Goal: Transaction & Acquisition: Book appointment/travel/reservation

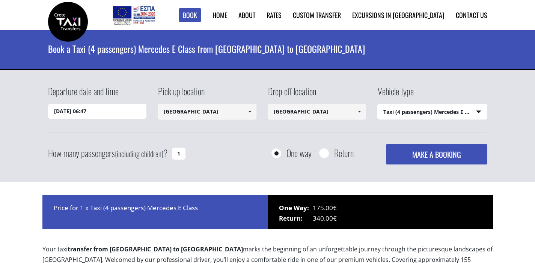
select select "540"
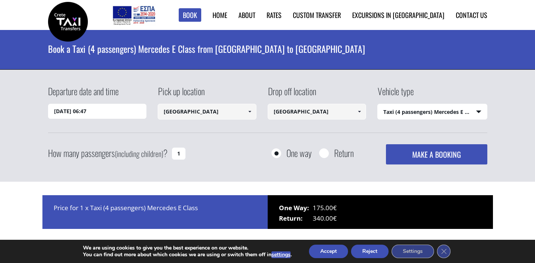
click at [113, 115] on input "13/08/2025 06:47" at bounding box center [97, 111] width 99 height 15
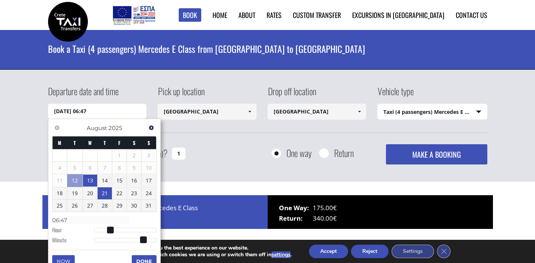
click at [103, 194] on link "21" at bounding box center [105, 194] width 14 height 12
type input "21/08/2025 00:00"
click at [192, 134] on div "Departure date and time 21/08/2025 00:00 Pick up location Heraklion city Select…" at bounding box center [267, 125] width 439 height 80
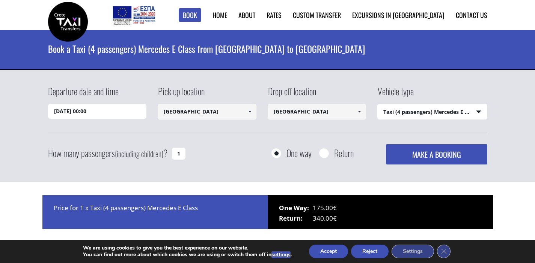
click at [255, 110] on link at bounding box center [249, 112] width 12 height 16
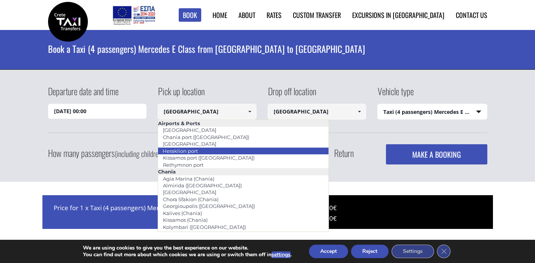
click at [219, 153] on li "Heraklion port" at bounding box center [243, 151] width 170 height 7
type input "Heraklion port"
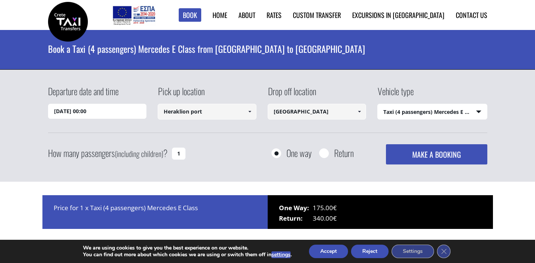
click at [304, 114] on input "[GEOGRAPHIC_DATA]" at bounding box center [316, 112] width 99 height 16
click at [359, 110] on span at bounding box center [359, 112] width 6 height 6
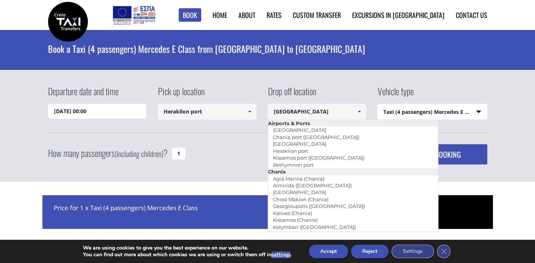
click at [243, 147] on div "How many passengers (including children) ? 1 One way Return MAKE A BOOKING Plea…" at bounding box center [267, 154] width 439 height 20
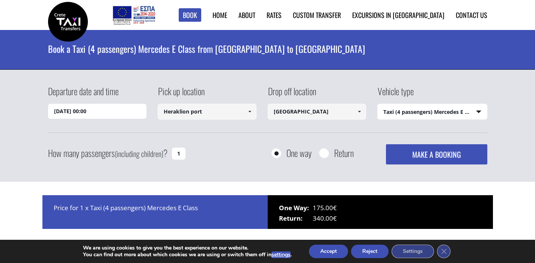
click at [403, 117] on select "Select vehicle type Taxi (4 passengers) Mercedes E Class Mini Van (7 passengers…" at bounding box center [431, 112] width 109 height 16
click at [177, 150] on input "1" at bounding box center [179, 154] width 14 height 12
click at [180, 154] on input "1" at bounding box center [179, 154] width 14 height 12
type input "2"
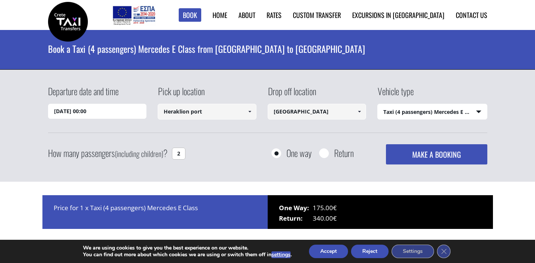
click at [206, 156] on div "How many passengers (including children) ? 2 One way Return MAKE A BOOKING Plea…" at bounding box center [267, 154] width 439 height 20
click at [446, 155] on button "MAKE A BOOKING" at bounding box center [436, 154] width 101 height 20
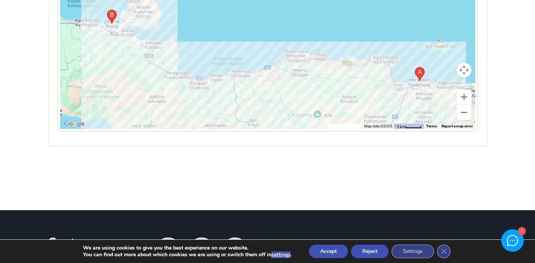
scroll to position [424, 0]
